Goal: Task Accomplishment & Management: Complete application form

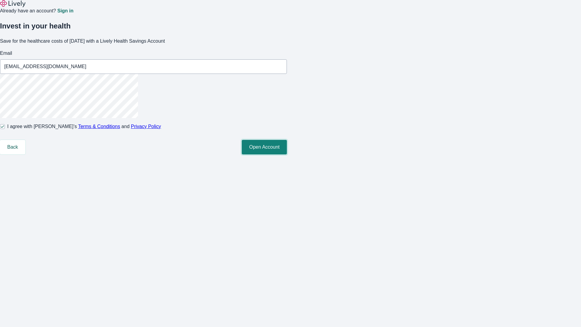
click at [287, 154] on button "Open Account" at bounding box center [264, 147] width 45 height 15
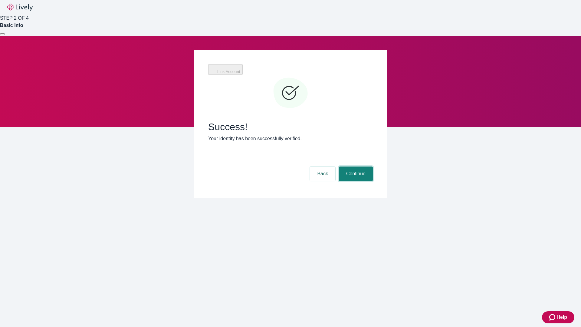
click at [355, 166] on button "Continue" at bounding box center [356, 173] width 34 height 15
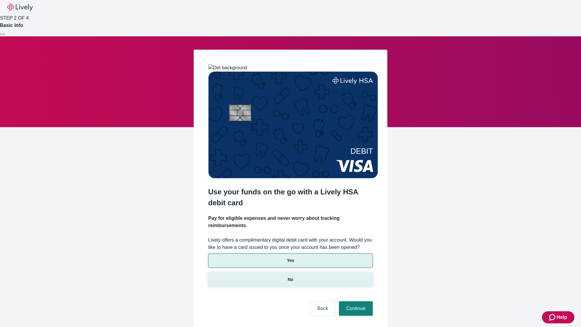
click at [290, 276] on p "No" at bounding box center [291, 279] width 6 height 6
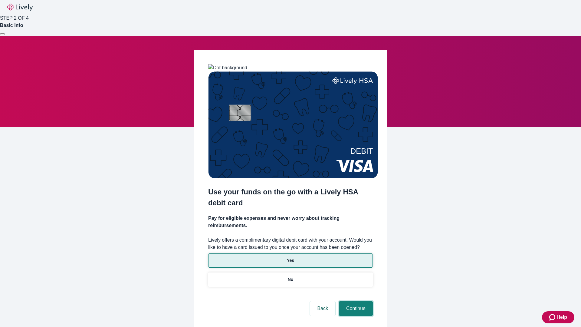
click at [355, 301] on button "Continue" at bounding box center [356, 308] width 34 height 15
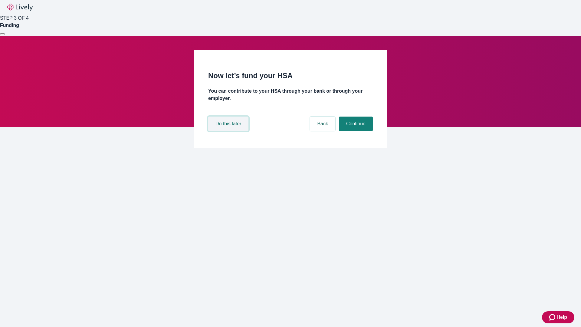
click at [229, 131] on button "Do this later" at bounding box center [228, 123] width 40 height 15
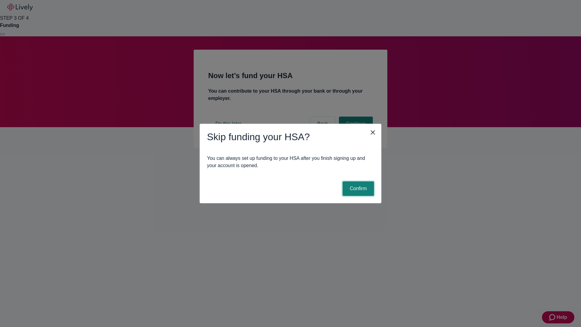
click at [357, 189] on button "Confirm" at bounding box center [358, 188] width 31 height 15
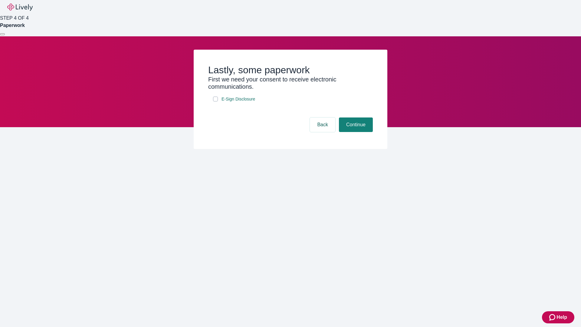
click at [215, 101] on input "E-Sign Disclosure" at bounding box center [215, 99] width 5 height 5
checkbox input "true"
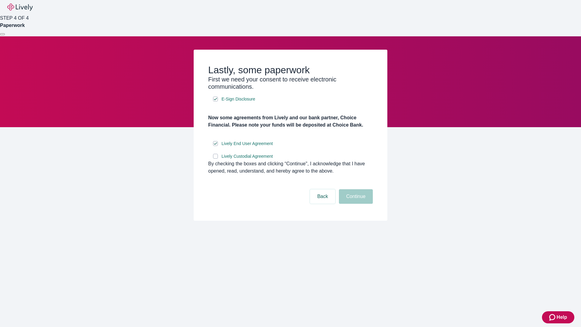
click at [215, 159] on input "Lively Custodial Agreement" at bounding box center [215, 156] width 5 height 5
checkbox input "true"
click at [355, 204] on button "Continue" at bounding box center [356, 196] width 34 height 15
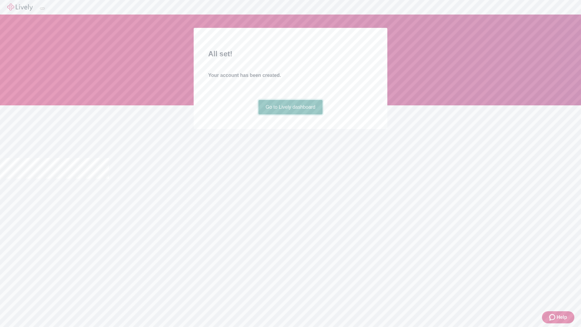
click at [290, 114] on link "Go to Lively dashboard" at bounding box center [290, 107] width 64 height 15
